Goal: Information Seeking & Learning: Learn about a topic

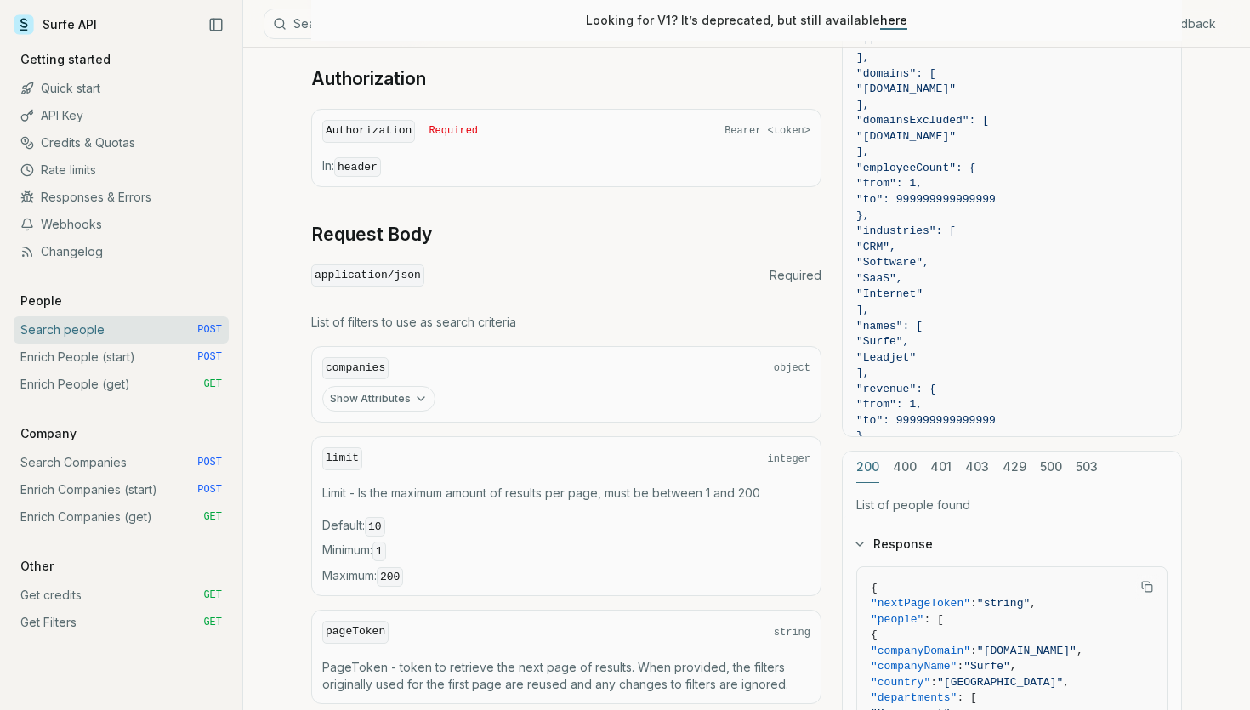
scroll to position [435, 0]
click at [421, 392] on icon "button" at bounding box center [421, 398] width 14 height 14
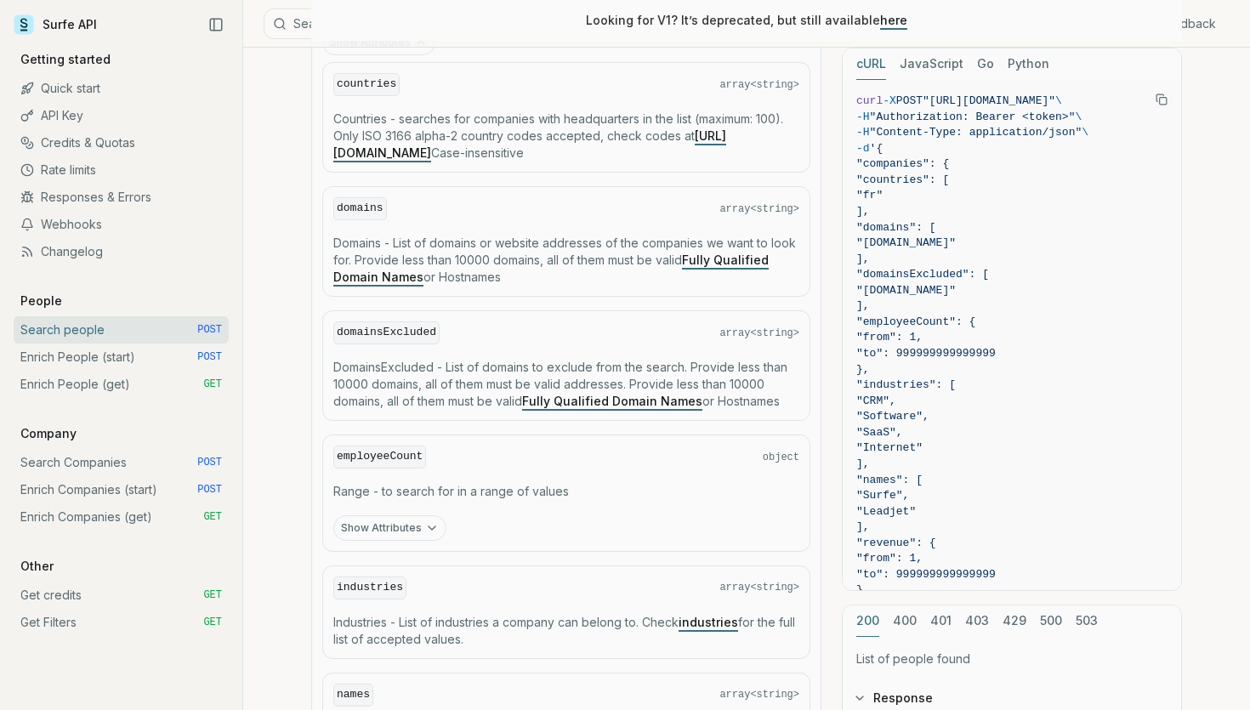
scroll to position [791, 0]
click at [389, 450] on code "employeeCount" at bounding box center [379, 456] width 93 height 23
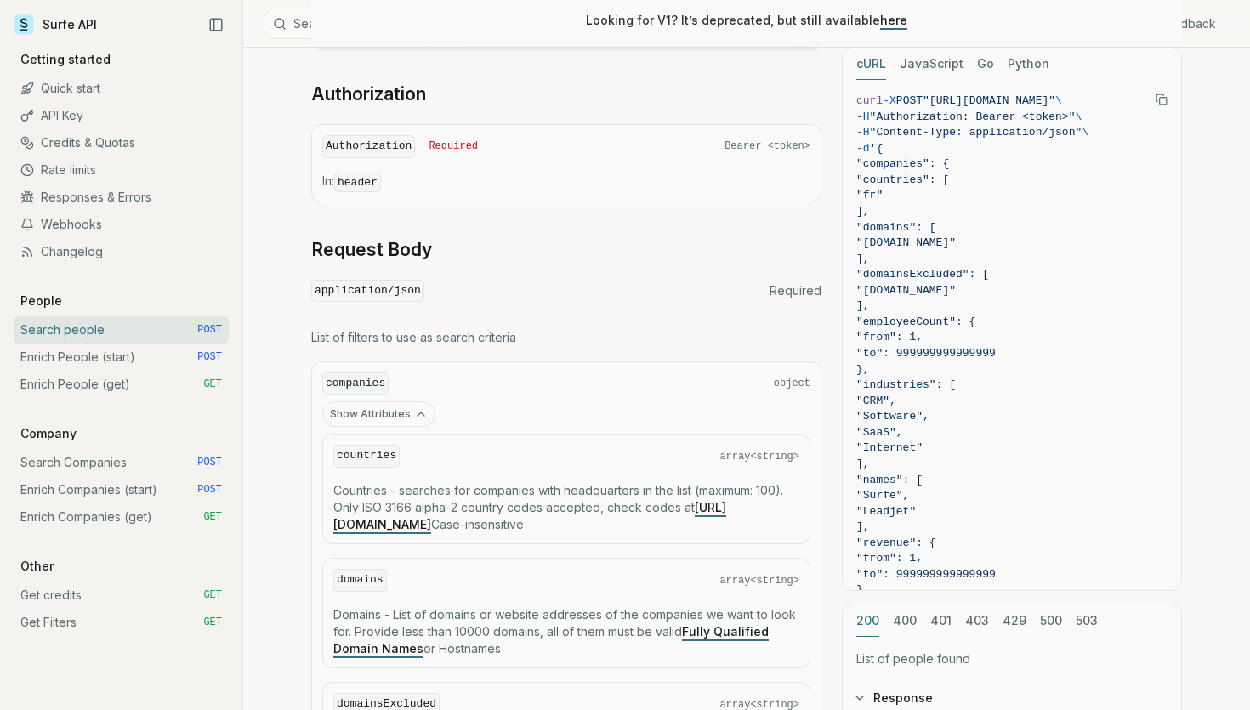
scroll to position [413, 0]
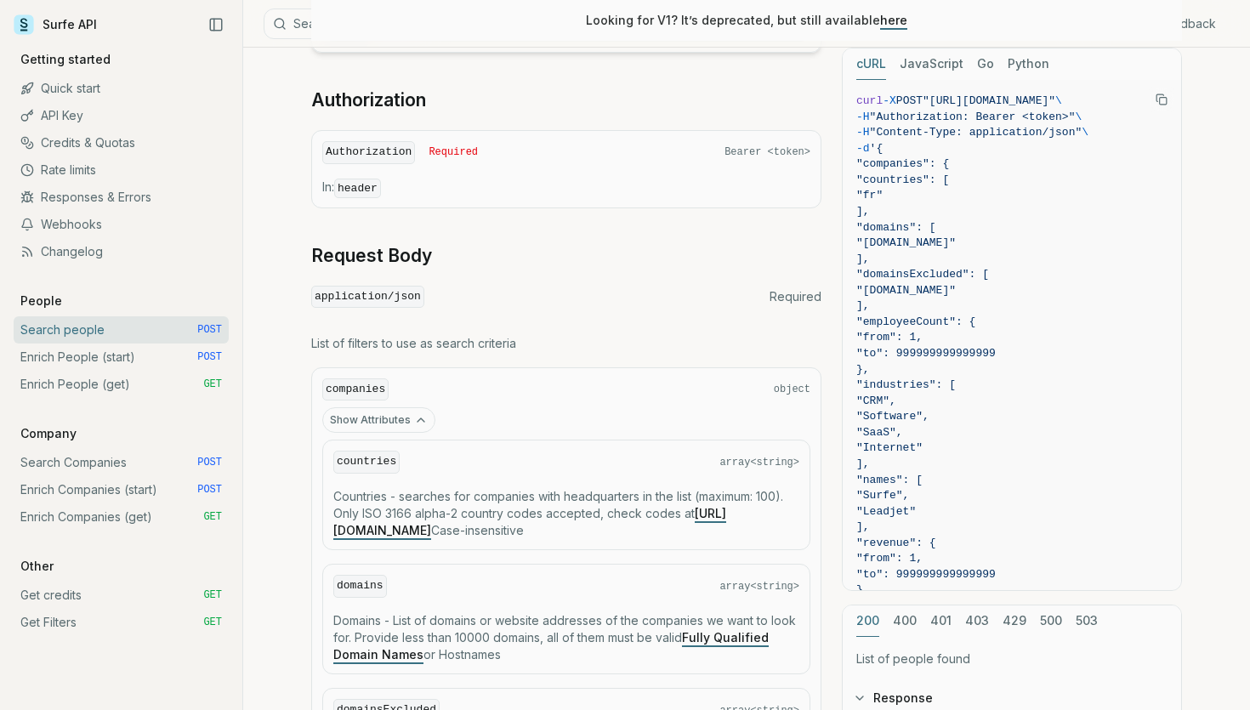
click at [417, 418] on icon "button" at bounding box center [420, 419] width 7 height 3
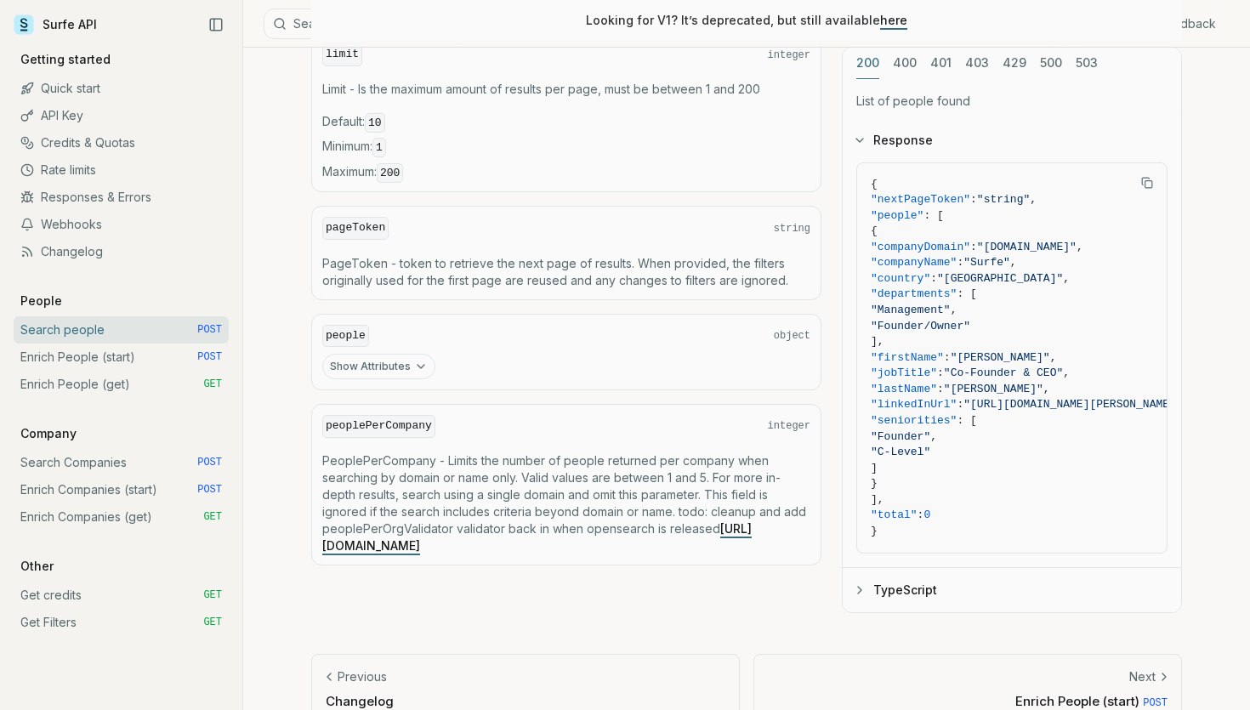
scroll to position [874, 0]
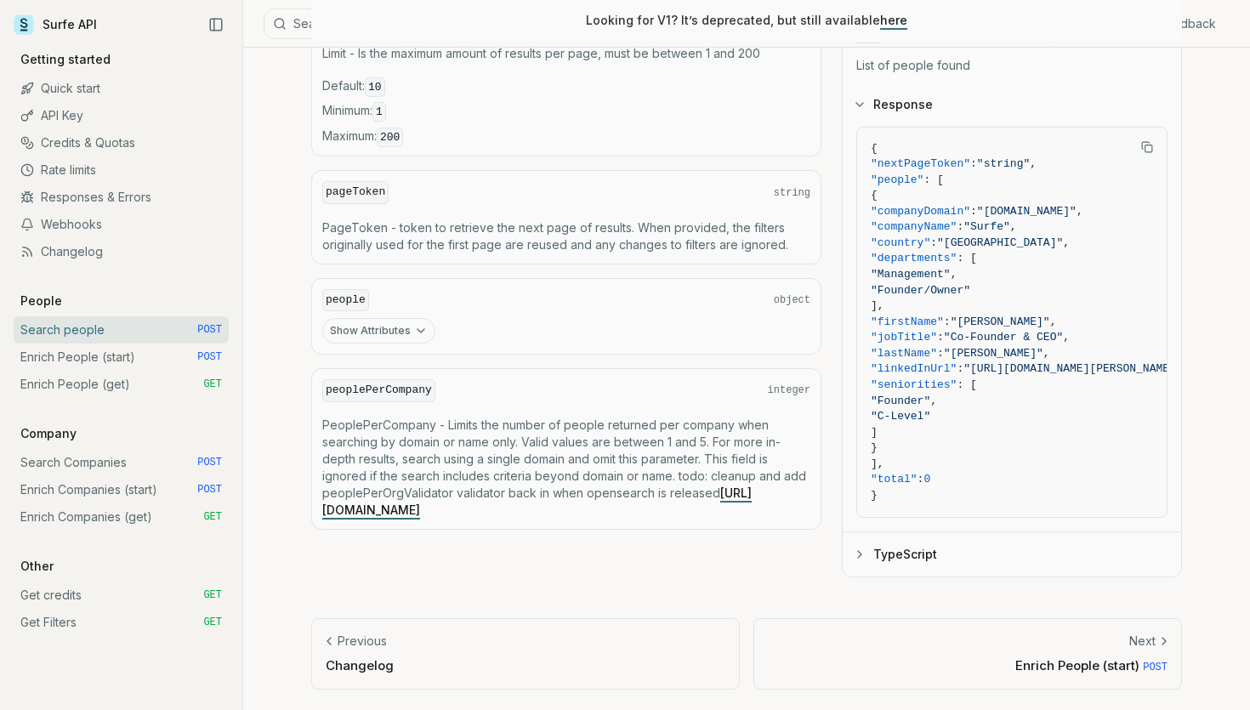
click at [410, 289] on div "people object" at bounding box center [566, 300] width 488 height 23
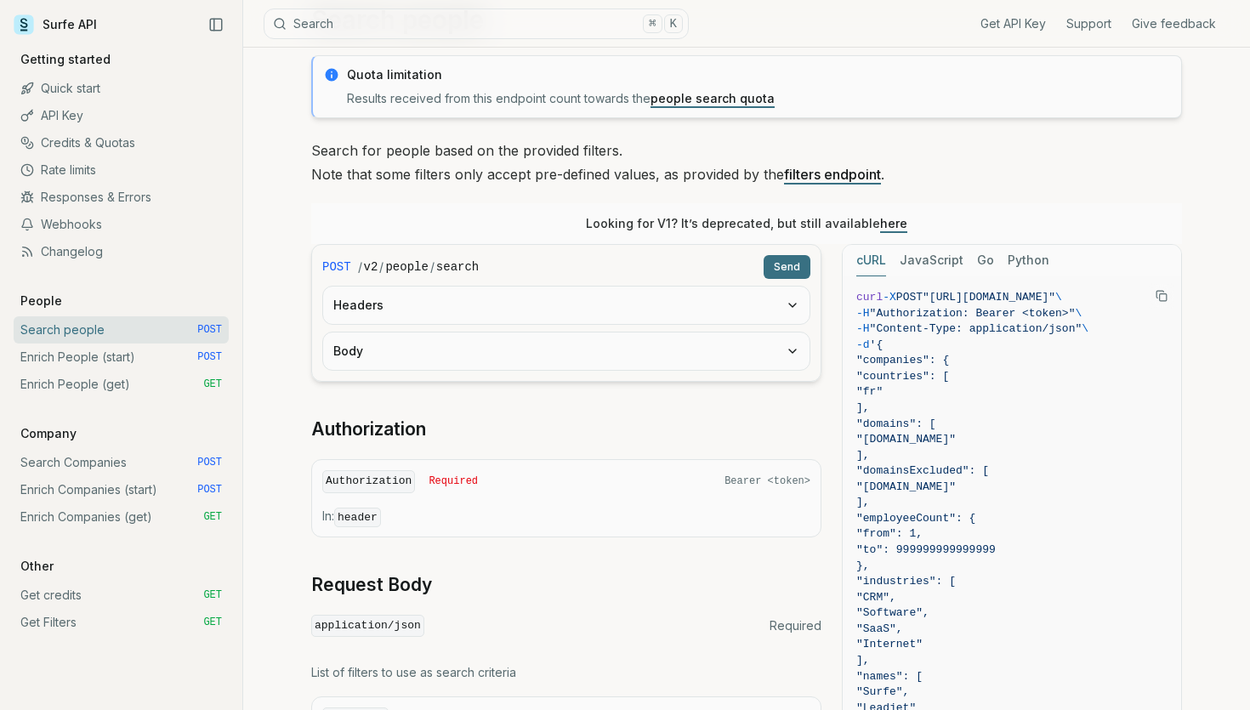
scroll to position [0, 0]
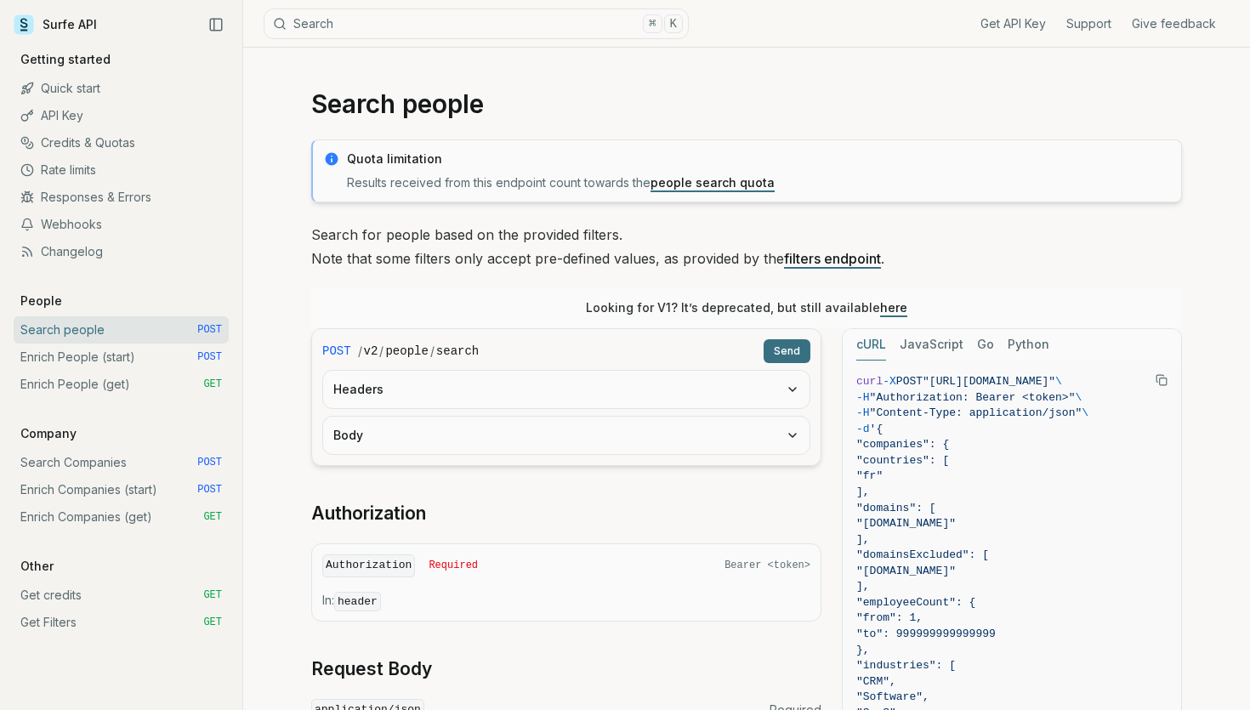
click at [68, 142] on link "Credits & Quotas" at bounding box center [121, 142] width 215 height 27
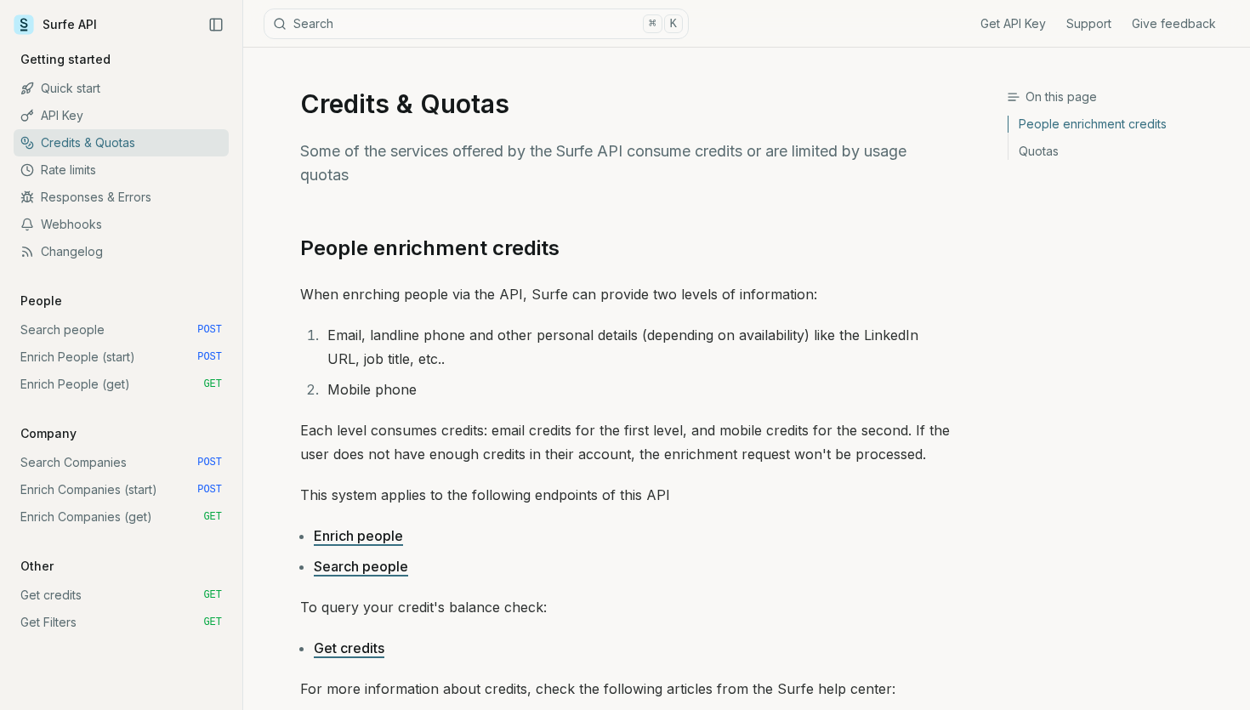
click at [73, 21] on link "Surfe API" at bounding box center [55, 25] width 83 height 26
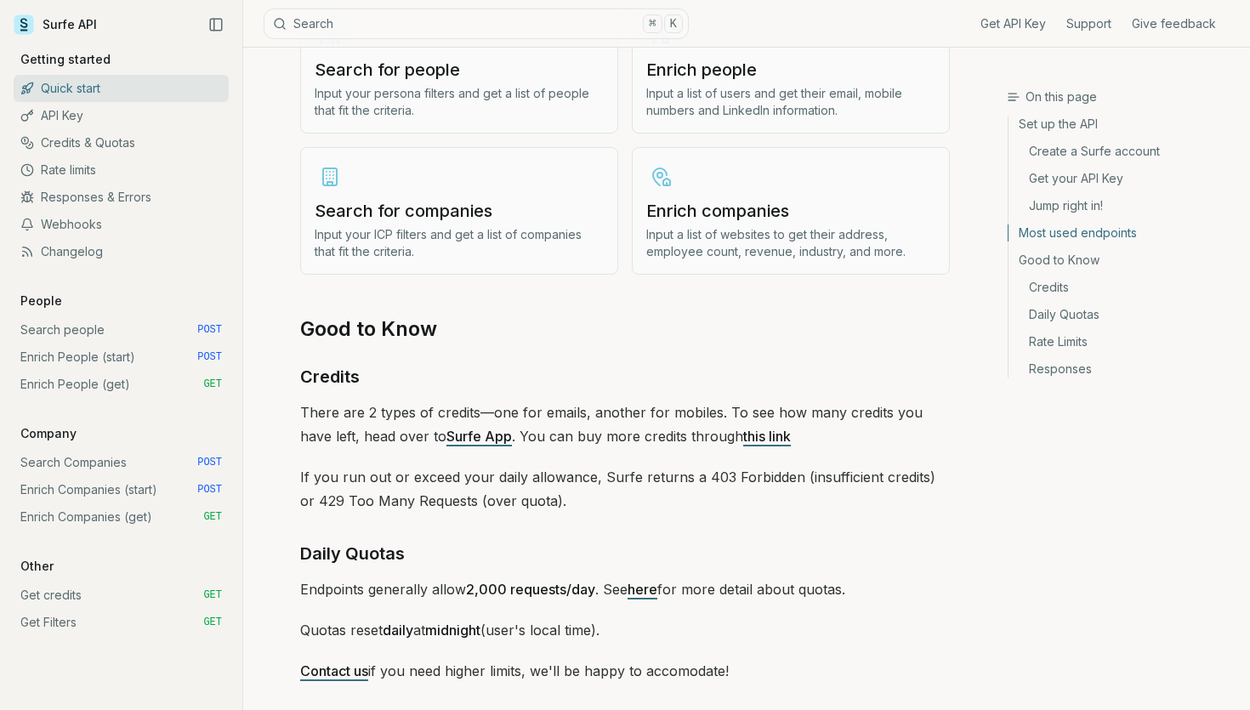
scroll to position [2149, 0]
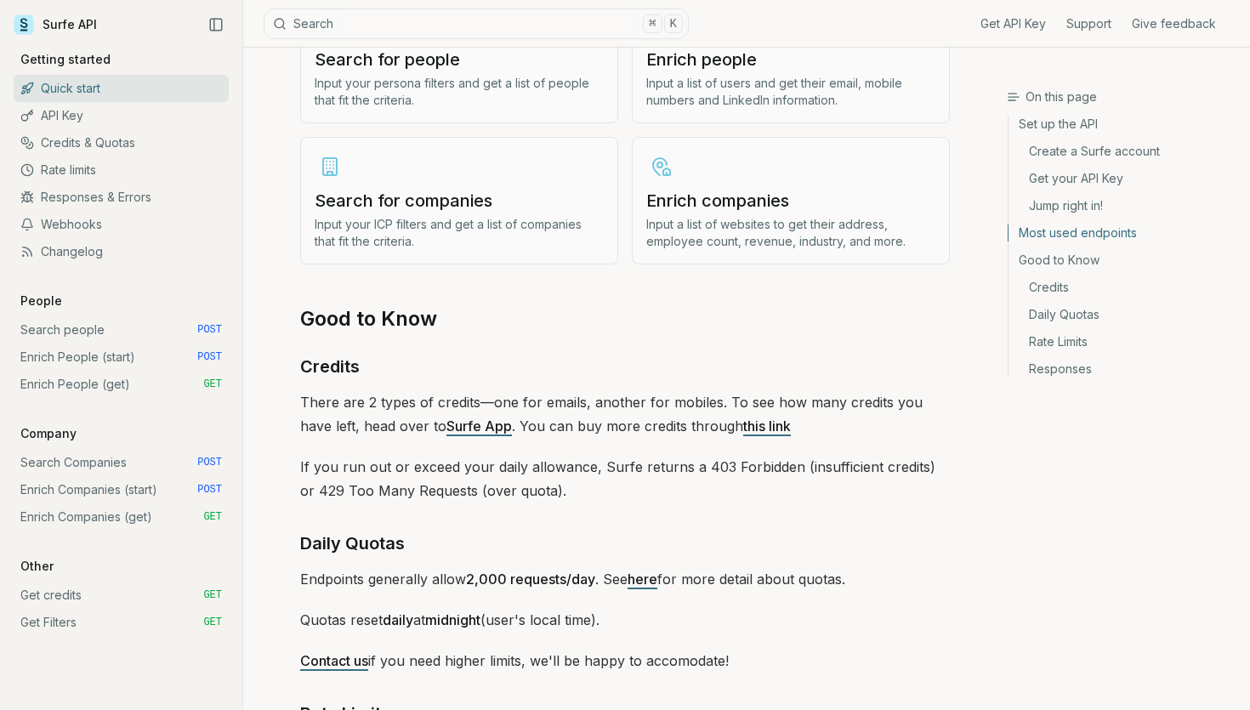
click at [451, 420] on link "Surfe App" at bounding box center [478, 425] width 65 height 17
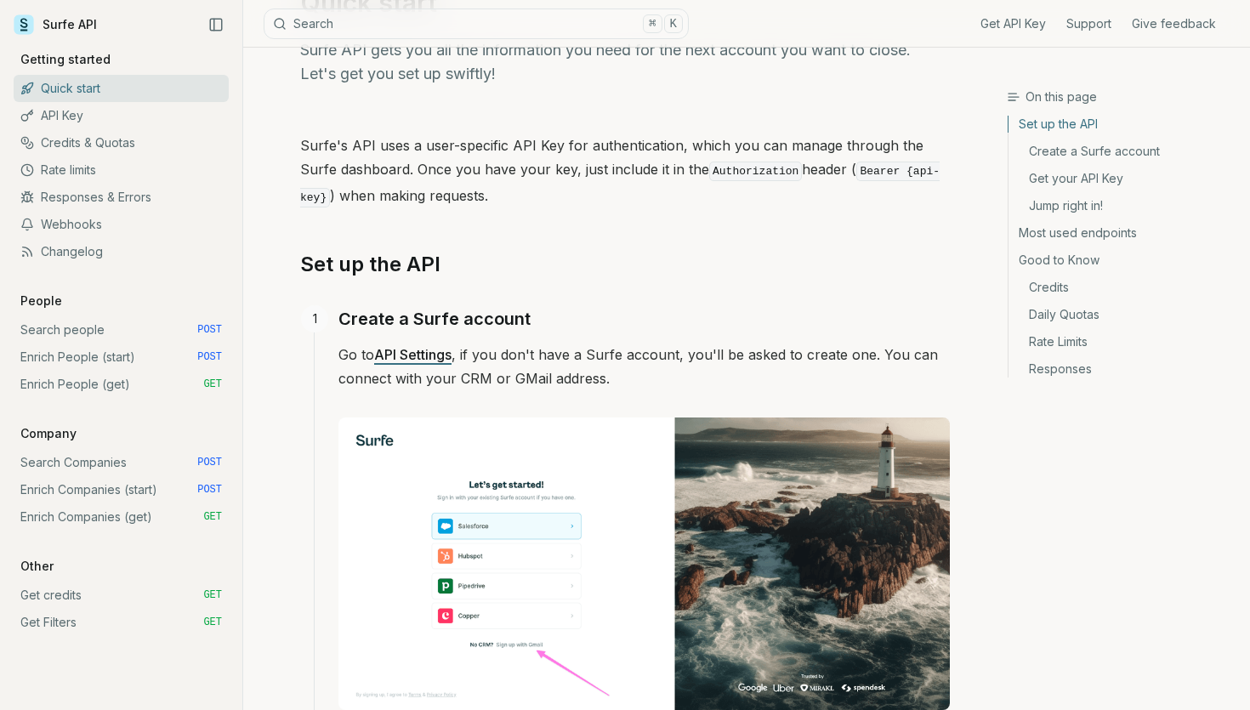
scroll to position [0, 0]
